Goal: Find contact information: Find contact information

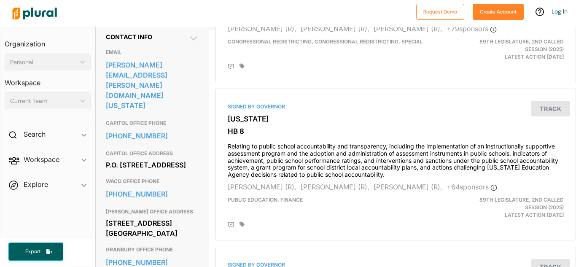
scroll to position [277, 1]
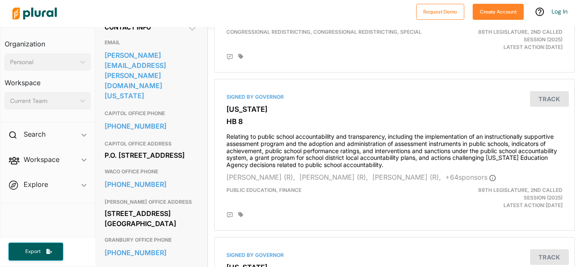
drag, startPoint x: 102, startPoint y: 140, endPoint x: 160, endPoint y: 165, distance: 63.7
click at [160, 165] on div "Contact Info EMAIL [PERSON_NAME][EMAIL_ADDRESS][PERSON_NAME][DOMAIN_NAME][US_ST…" at bounding box center [150, 194] width 113 height 363
copy div "P.O. [STREET_ADDRESS]"
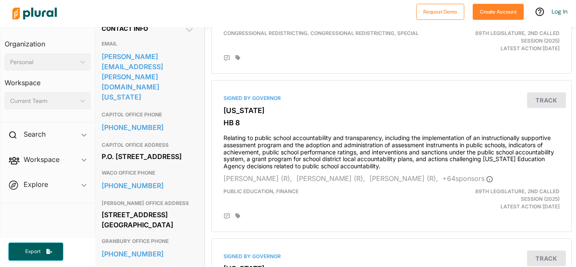
scroll to position [267, 5]
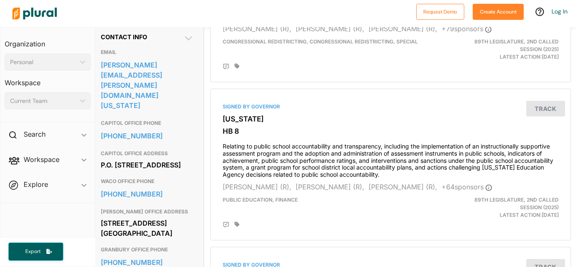
copy div "P.O. Box 12068 Capitol Station Austin, TX 78711"
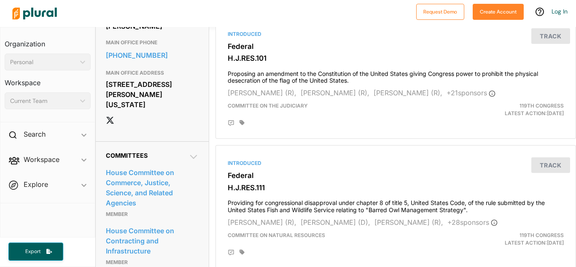
scroll to position [597, 0]
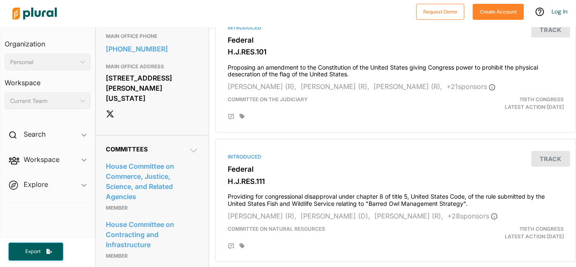
drag, startPoint x: 105, startPoint y: 97, endPoint x: 181, endPoint y: 115, distance: 78.4
click at [181, 105] on div "[STREET_ADDRESS][PERSON_NAME][US_STATE]" at bounding box center [152, 88] width 93 height 33
copy div "[STREET_ADDRESS][PERSON_NAME][US_STATE]"
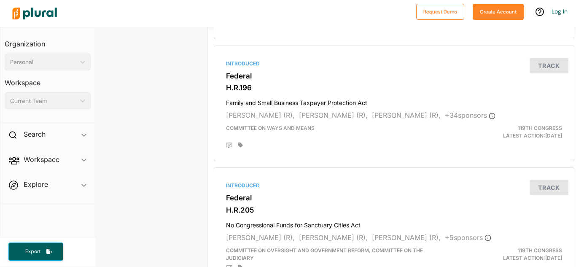
scroll to position [2299, 2]
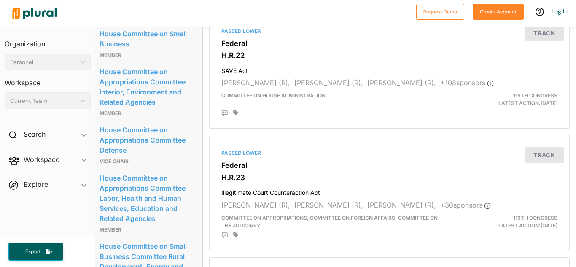
scroll to position [1098, 6]
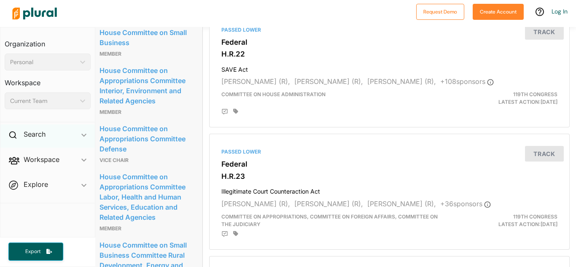
click at [86, 138] on span "ic_keyboard_arrow_down" at bounding box center [83, 136] width 5 height 13
click at [30, 156] on h4 "Bills" at bounding box center [49, 154] width 73 height 8
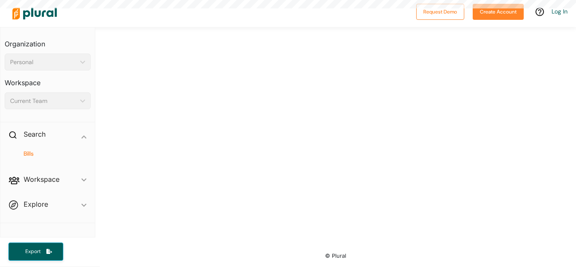
scroll to position [290, 0]
click at [30, 156] on h4 "Bills" at bounding box center [49, 154] width 73 height 8
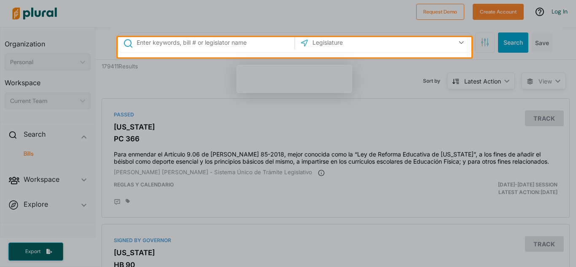
scroll to position [0, 0]
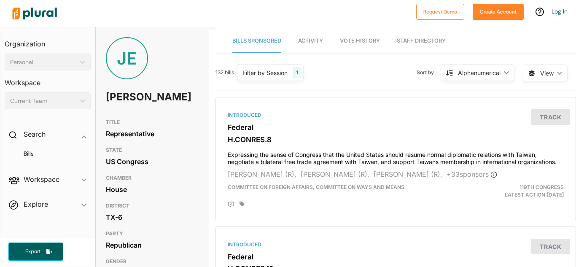
click at [274, 77] on div "Filter by Session" at bounding box center [265, 72] width 45 height 9
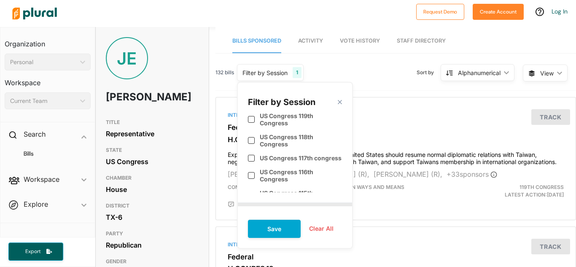
scroll to position [31, 0]
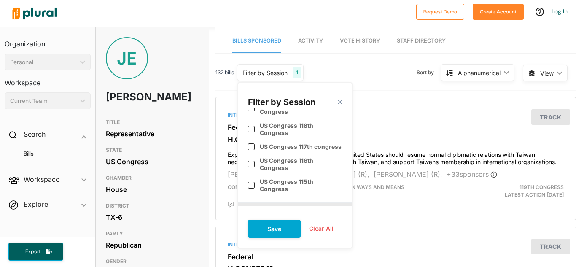
click at [555, 73] on icon "ic_keyboard_arrow_down" at bounding box center [558, 73] width 8 height 4
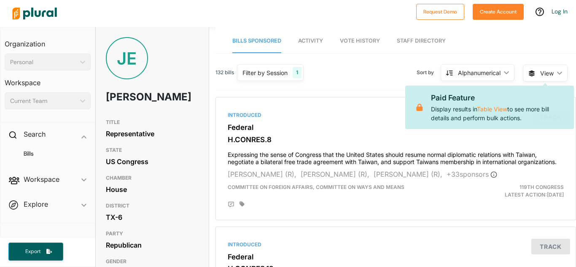
click at [516, 73] on div "132 bills Filter by Session 1 Filter by Session close Current Sessions US Congr…" at bounding box center [396, 76] width 361 height 29
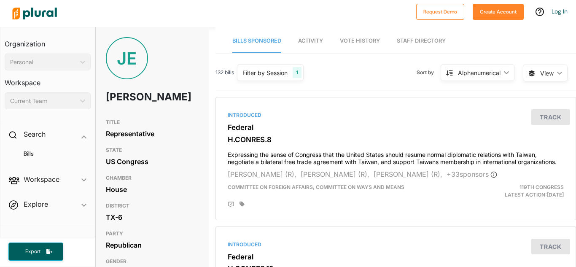
click at [511, 74] on div "Alphanumerical ic_keyboard_arrow_down" at bounding box center [478, 72] width 74 height 17
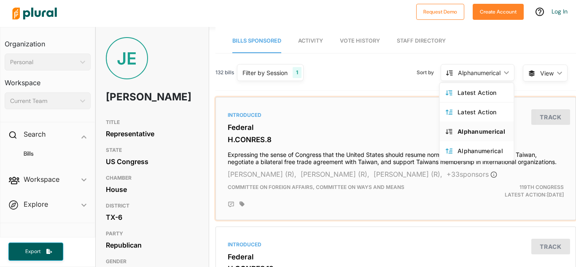
click at [323, 104] on div "Introduced Federal H.CONRES.8 Expressing the sense of Congress that the United …" at bounding box center [395, 158] width 353 height 115
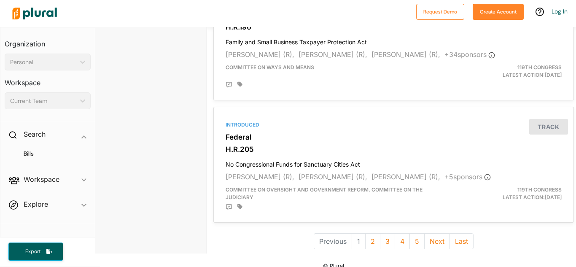
scroll to position [2357, 3]
click at [378, 235] on button "2" at bounding box center [371, 241] width 15 height 16
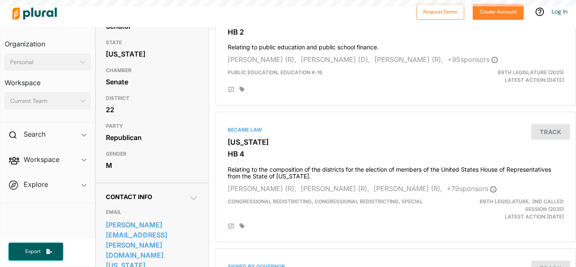
click at [137, 172] on div "M" at bounding box center [152, 165] width 93 height 13
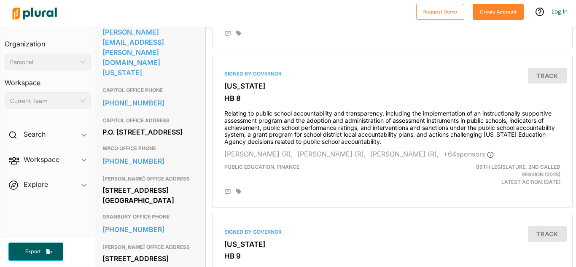
scroll to position [303, 4]
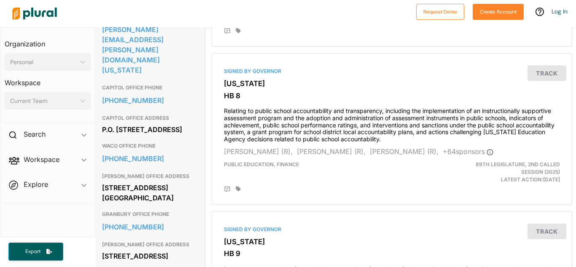
click at [109, 123] on div "P.O. [STREET_ADDRESS]" at bounding box center [148, 129] width 93 height 13
drag, startPoint x: 109, startPoint y: 115, endPoint x: 153, endPoint y: 135, distance: 48.0
click at [153, 135] on div "P.O. [STREET_ADDRESS]" at bounding box center [148, 129] width 93 height 13
copy div "P.O. Box 12068 Capitol Station Austin, TX 78711"
